Goal: Information Seeking & Learning: Learn about a topic

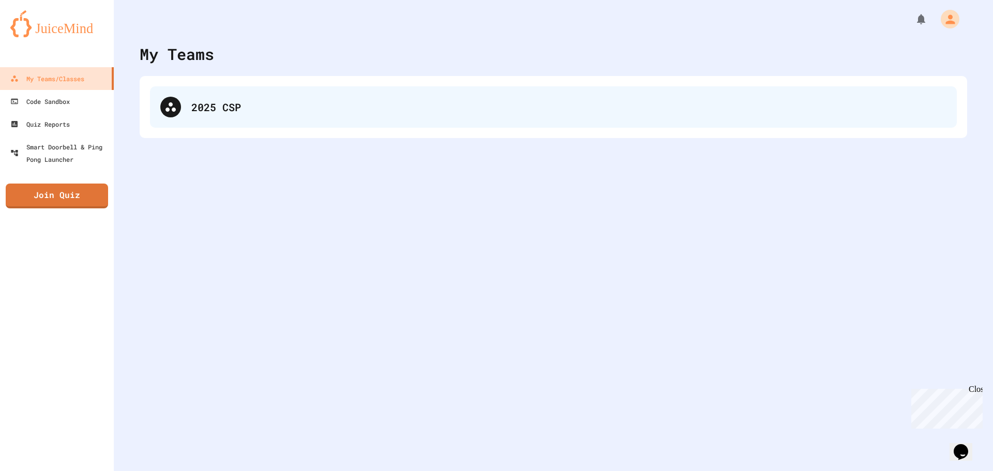
click at [204, 94] on div "2025 CSP" at bounding box center [553, 106] width 807 height 41
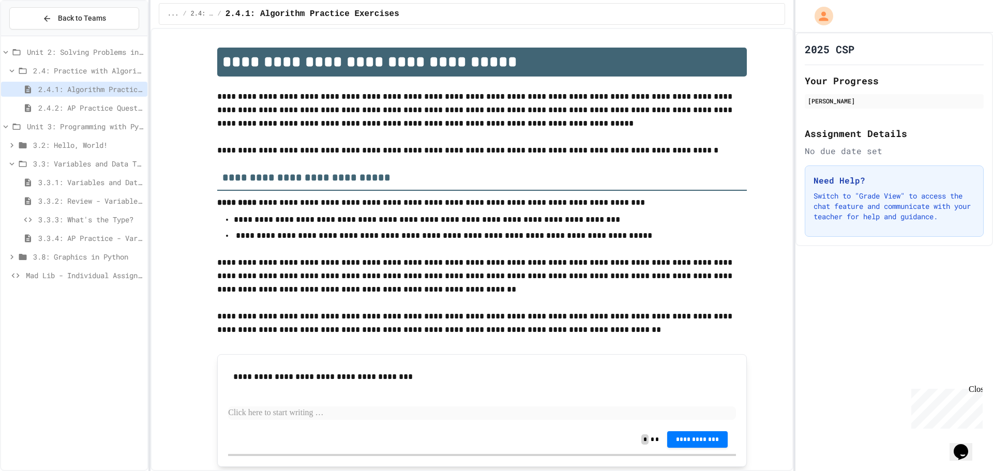
click at [88, 173] on div "3.3: Variables and Data Types" at bounding box center [74, 165] width 146 height 19
click at [96, 182] on span "3.3.1: Variables and Data Types" at bounding box center [90, 182] width 105 height 11
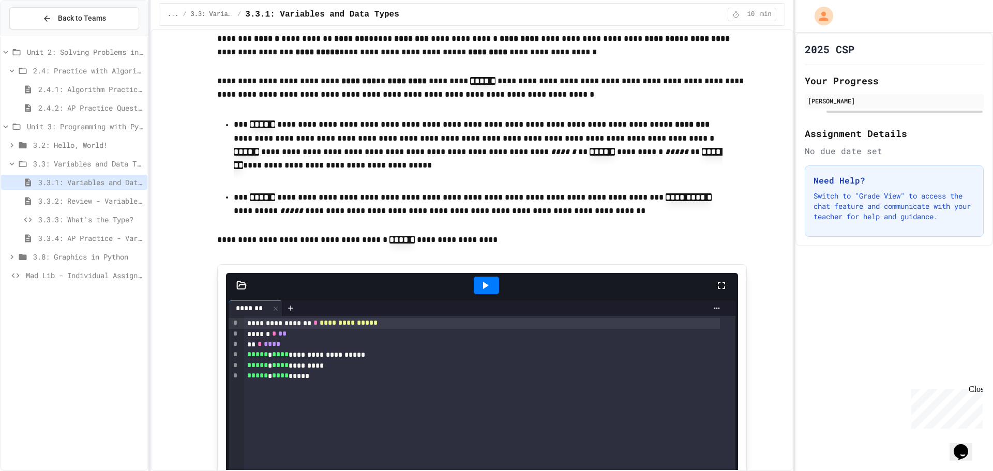
scroll to position [4397, 0]
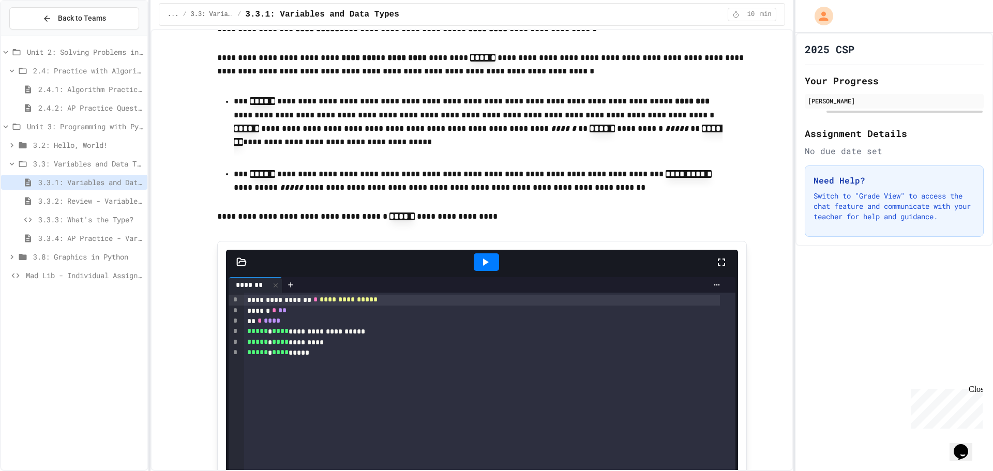
click at [479, 268] on icon at bounding box center [485, 262] width 12 height 12
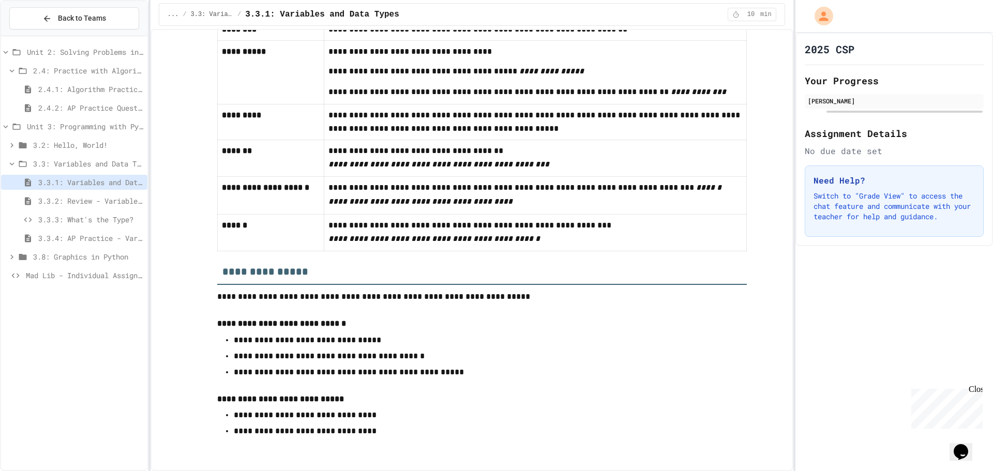
scroll to position [5565, 0]
click at [11, 256] on icon at bounding box center [11, 256] width 9 height 9
